Goal: Find specific page/section: Find specific page/section

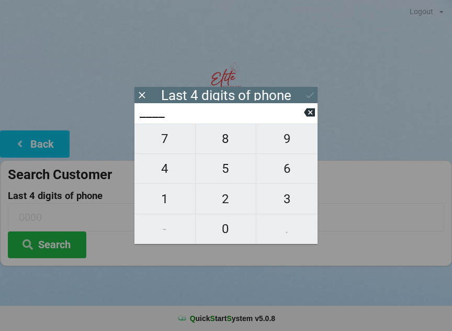
click at [156, 194] on span "1" at bounding box center [165, 199] width 61 height 22
type input "1___"
click at [164, 163] on span "4" at bounding box center [165, 169] width 61 height 22
type input "14__"
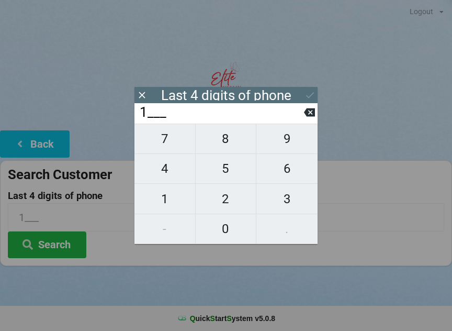
type input "14__"
click at [283, 132] on button "9" at bounding box center [287, 139] width 61 height 30
type input "149_"
click at [157, 139] on span "7" at bounding box center [165, 139] width 61 height 22
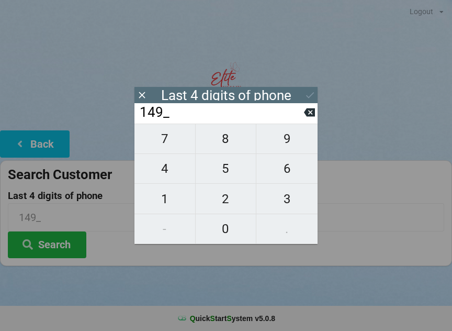
type input "1497"
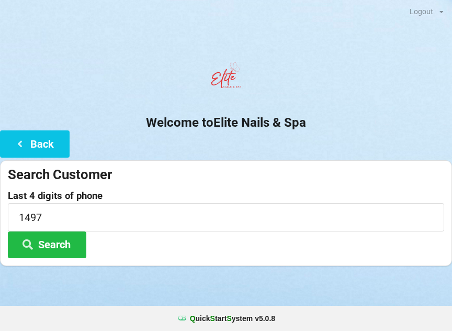
click at [314, 83] on div at bounding box center [226, 79] width 452 height 45
click at [51, 249] on button "Search" at bounding box center [47, 244] width 79 height 27
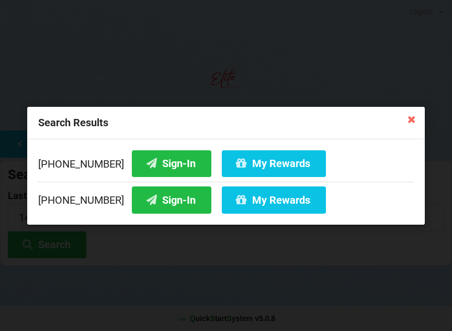
click at [159, 201] on button "Sign-In" at bounding box center [172, 199] width 80 height 27
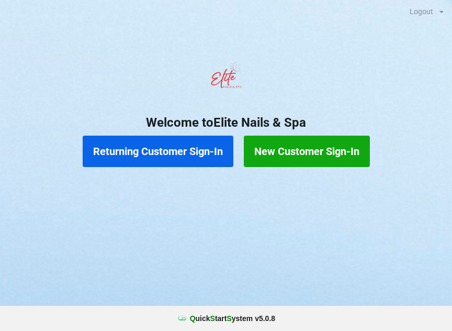
click at [200, 155] on button "Returning Customer Sign-In" at bounding box center [158, 151] width 151 height 31
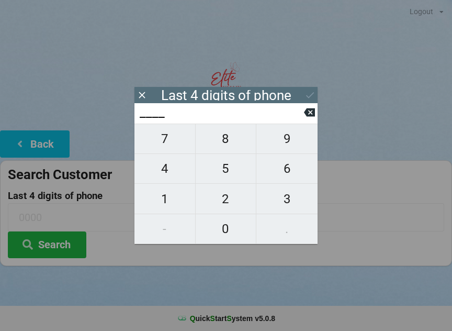
click at [145, 100] on icon at bounding box center [142, 95] width 11 height 11
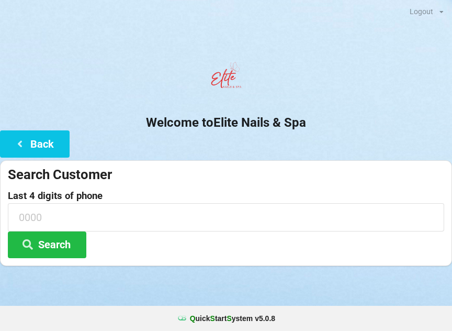
click at [34, 144] on button "Back" at bounding box center [35, 143] width 70 height 27
